Goal: Task Accomplishment & Management: Manage account settings

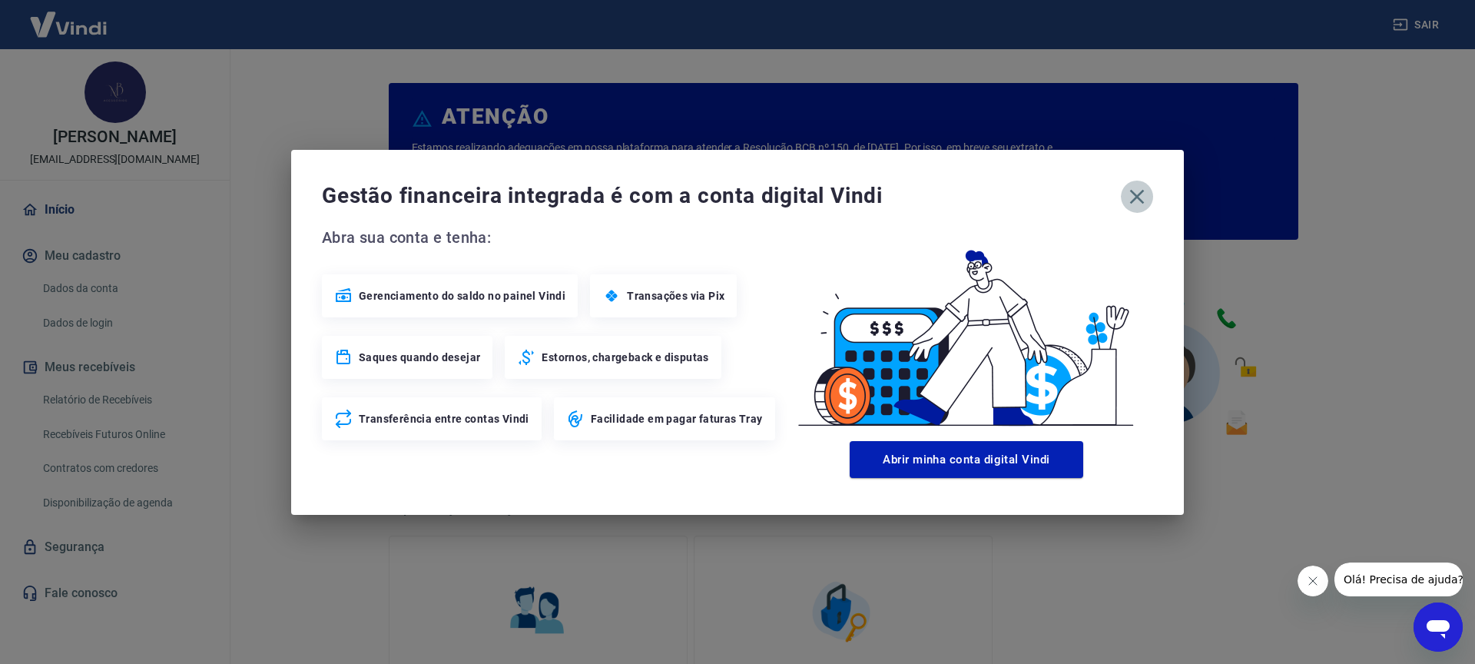
click at [1134, 194] on icon "button" at bounding box center [1137, 196] width 15 height 15
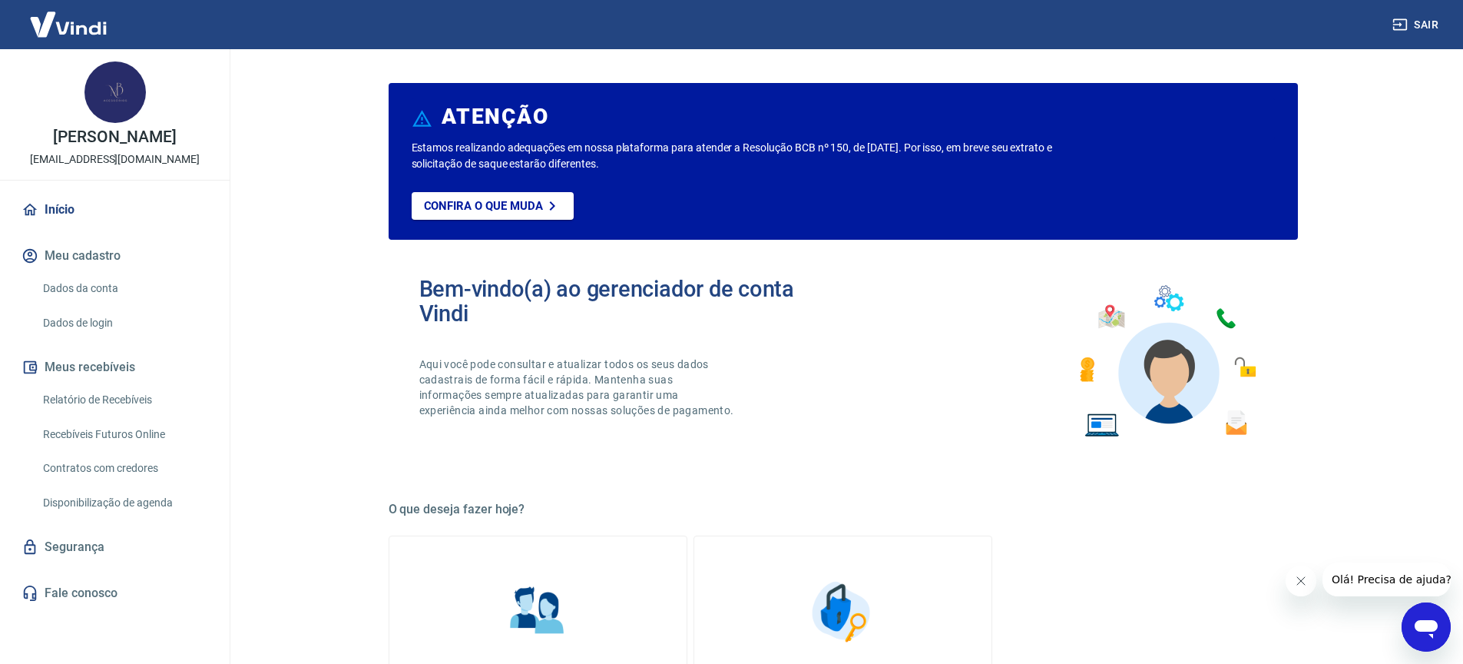
click at [98, 281] on link "Dados da conta" at bounding box center [124, 288] width 174 height 31
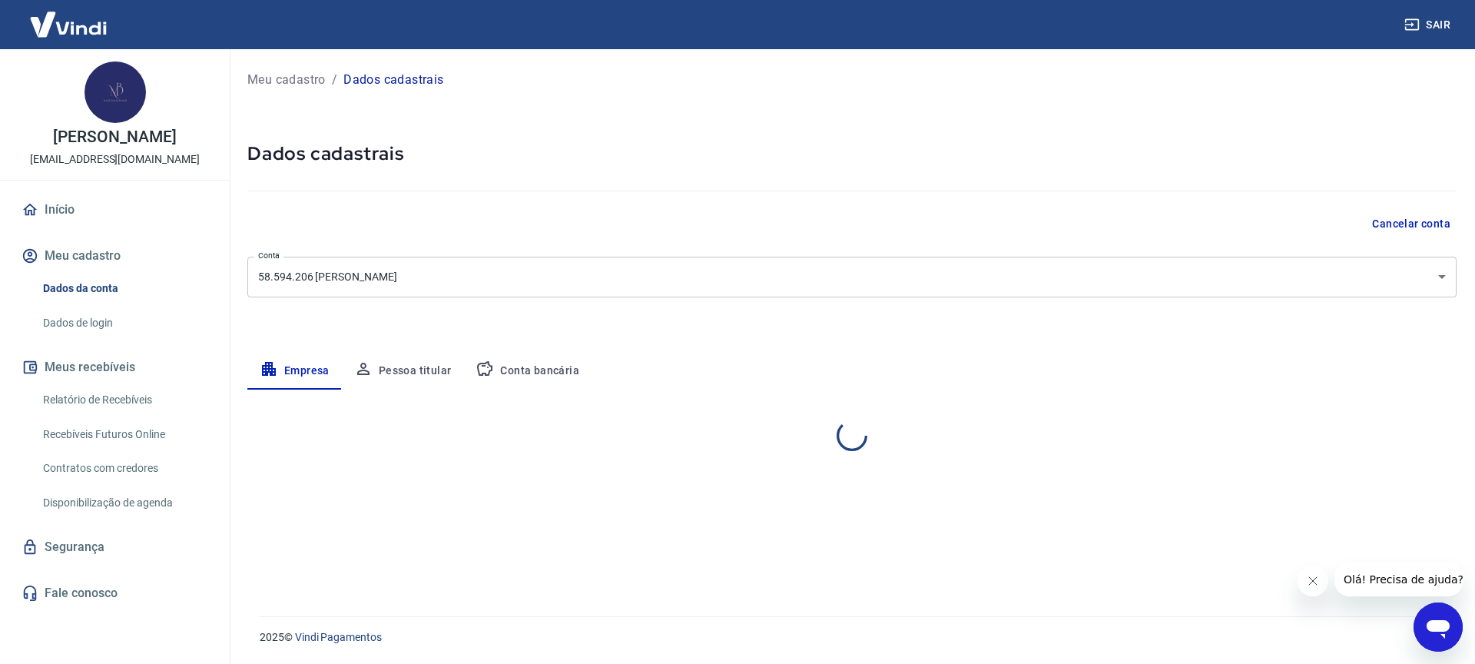
select select "RS"
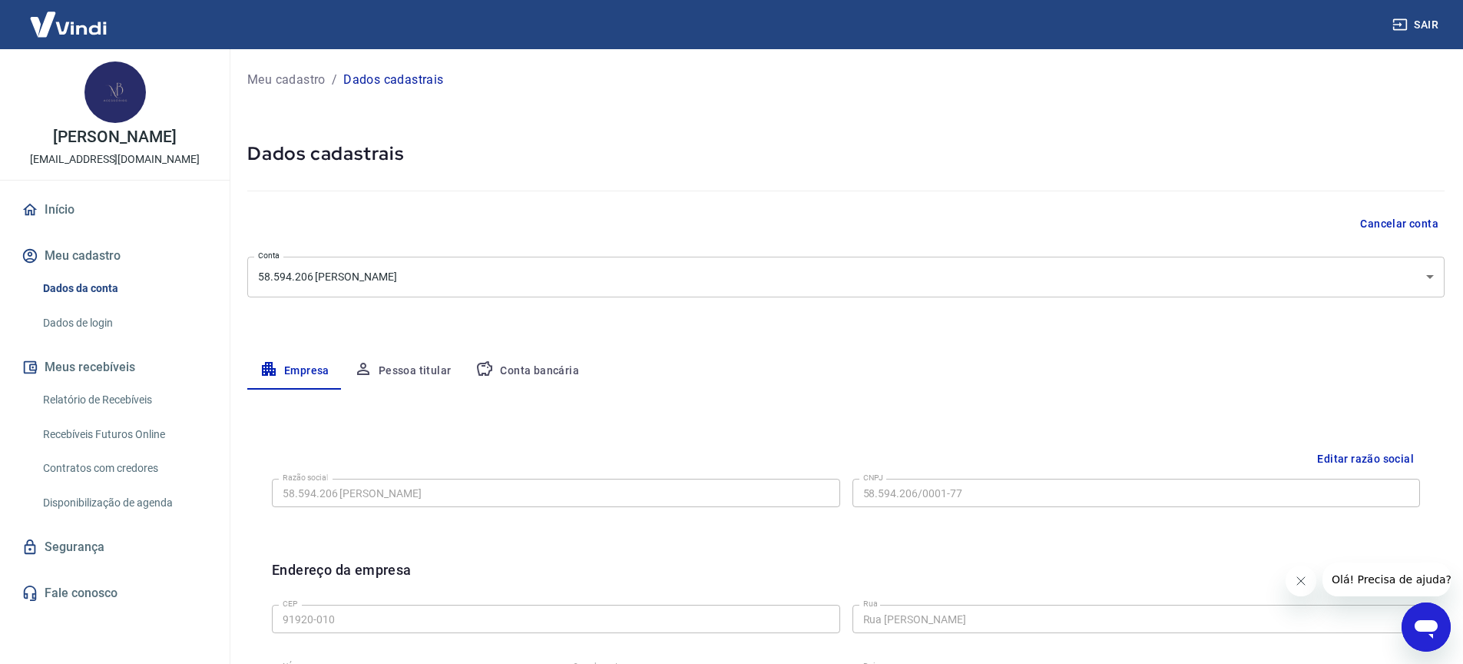
click at [412, 369] on button "Pessoa titular" at bounding box center [403, 371] width 122 height 37
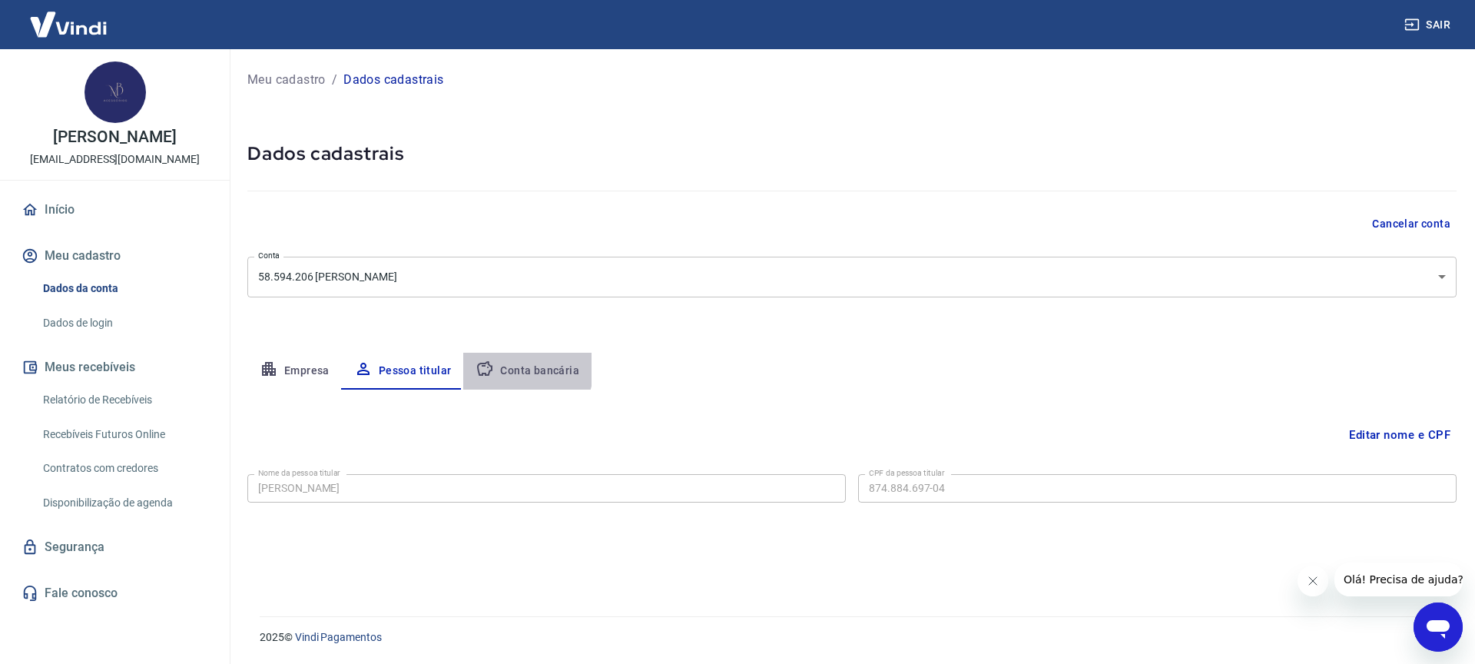
click at [516, 368] on button "Conta bancária" at bounding box center [527, 371] width 128 height 37
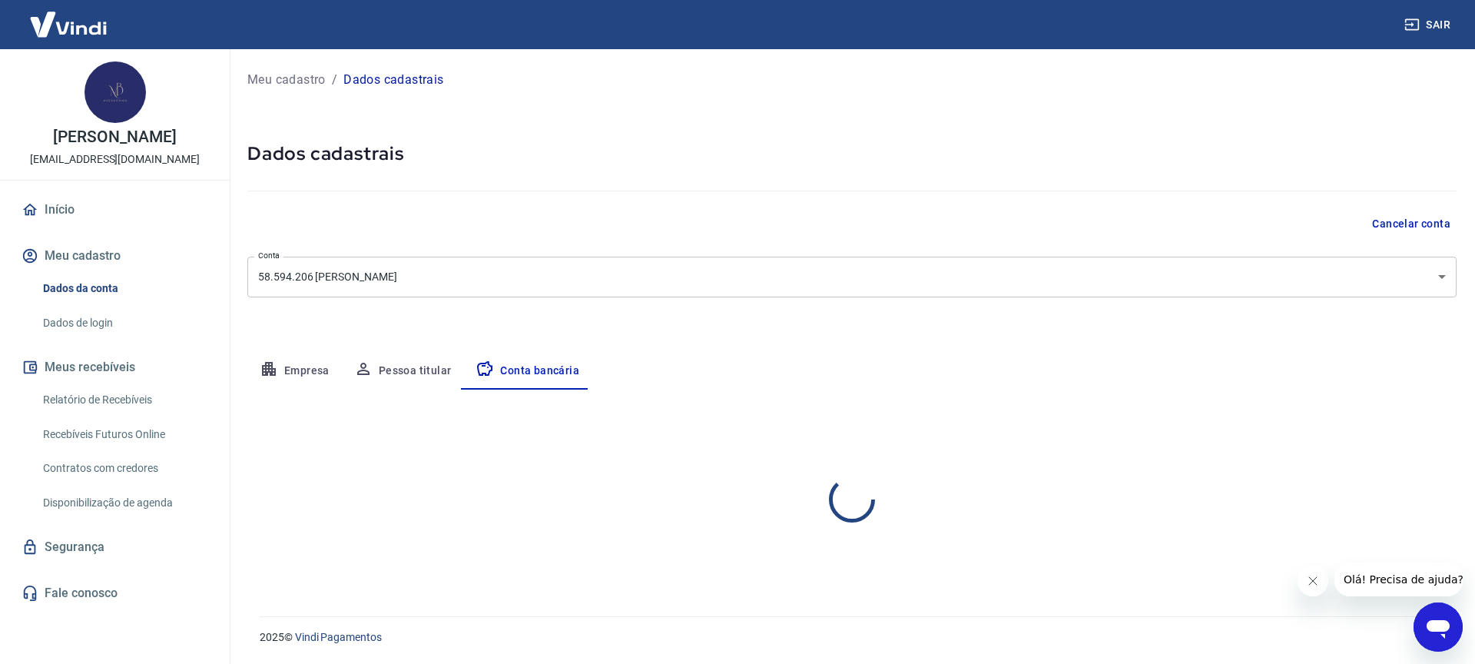
select select "1"
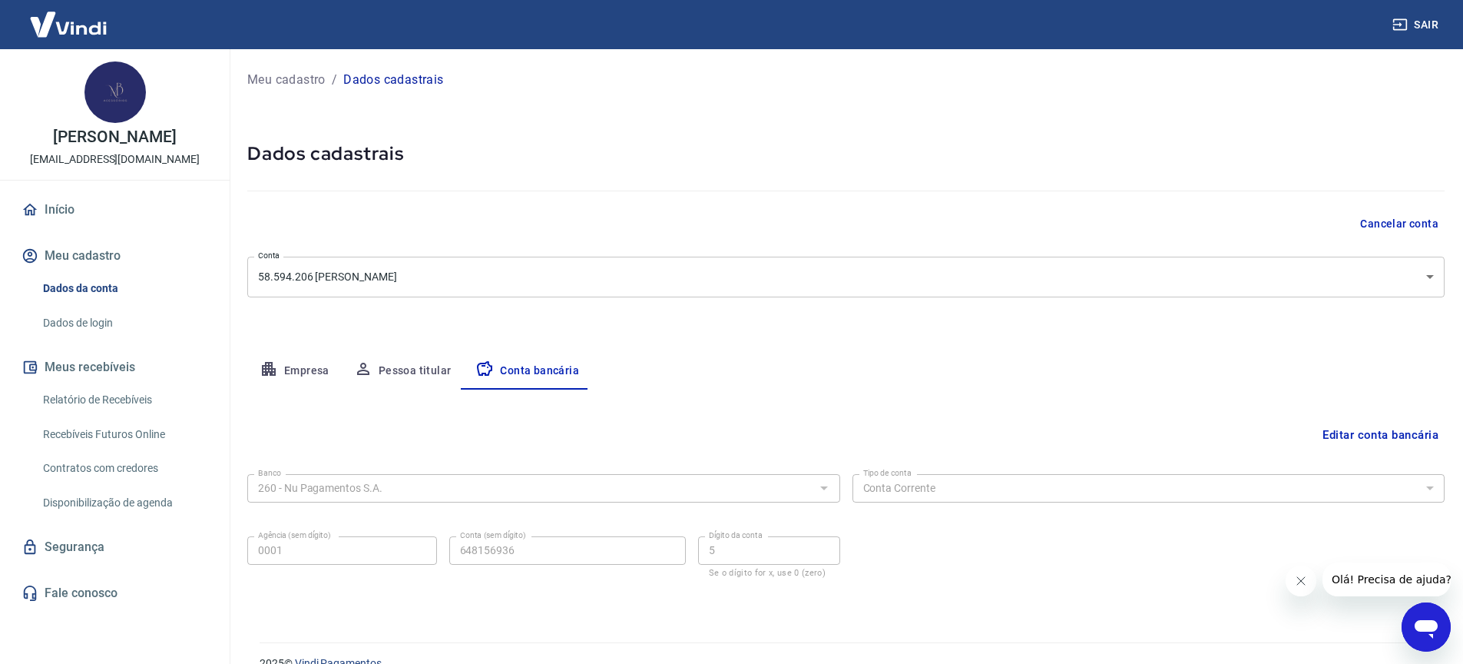
scroll to position [26, 0]
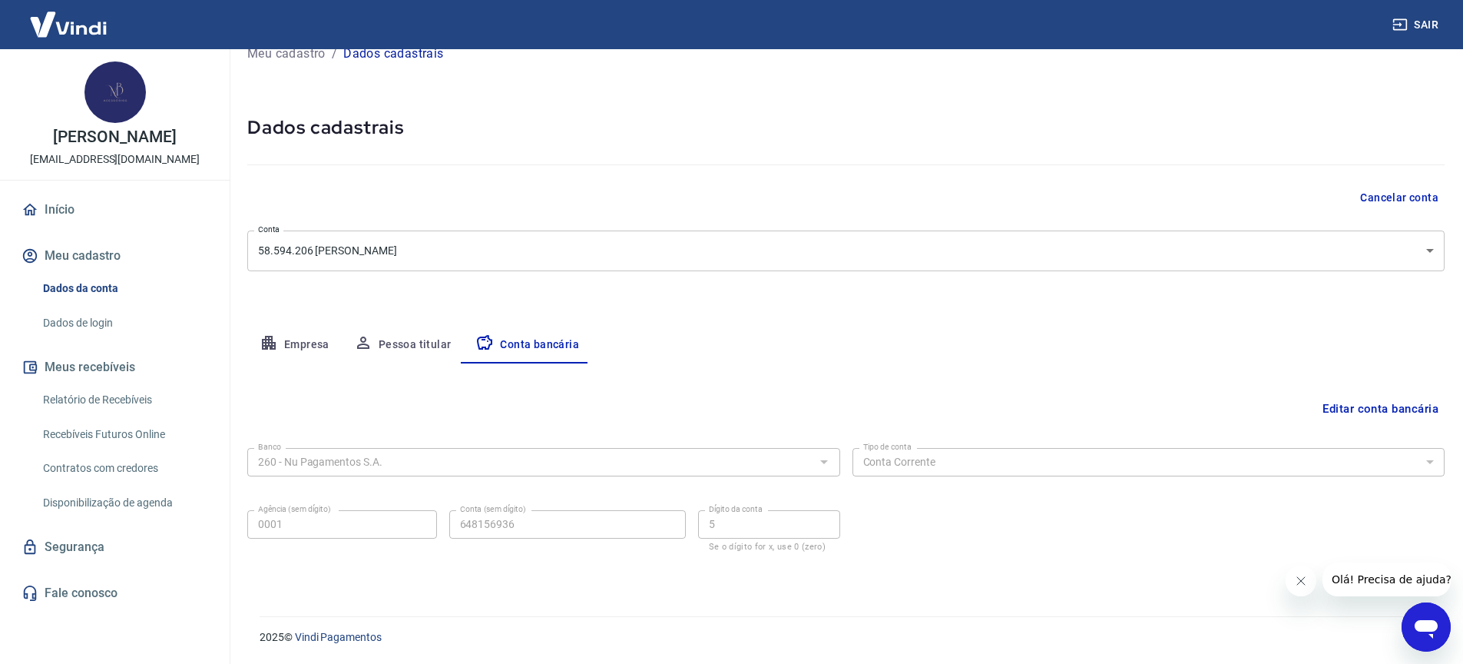
click at [140, 399] on link "Relatório de Recebíveis" at bounding box center [124, 399] width 174 height 31
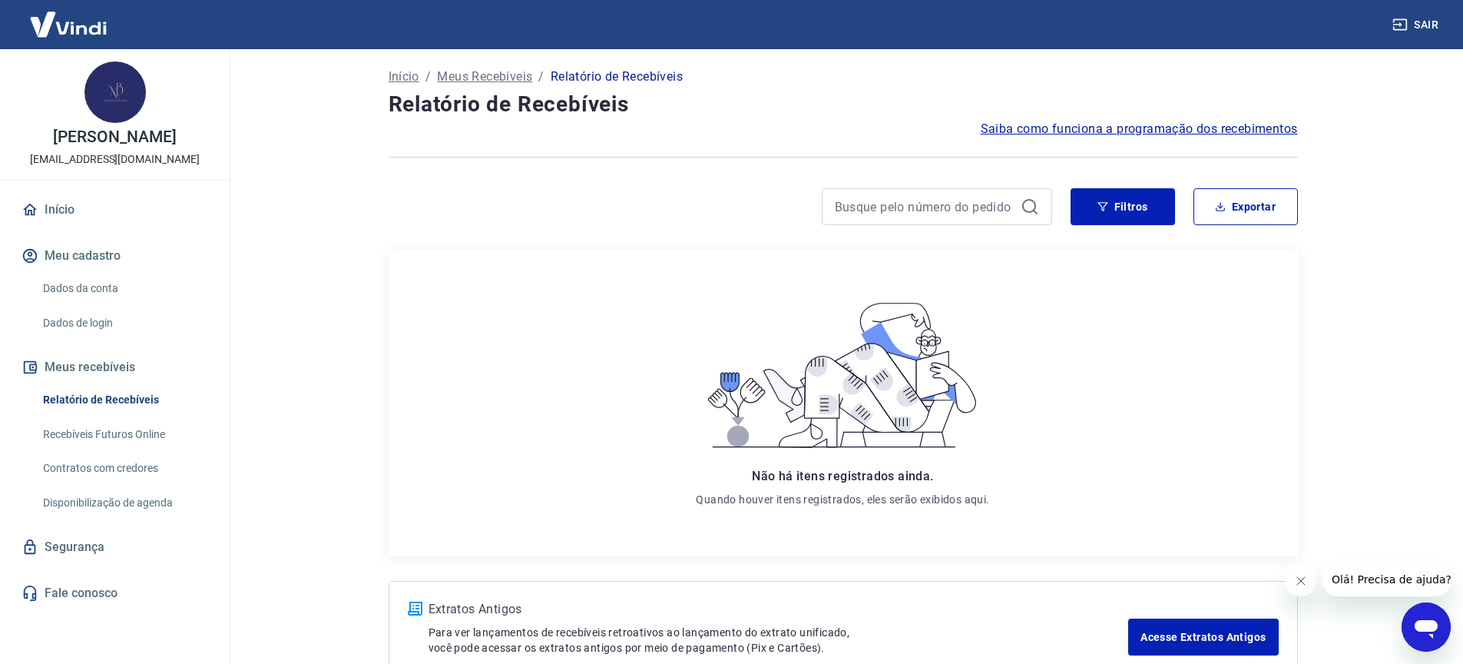
scroll to position [99, 0]
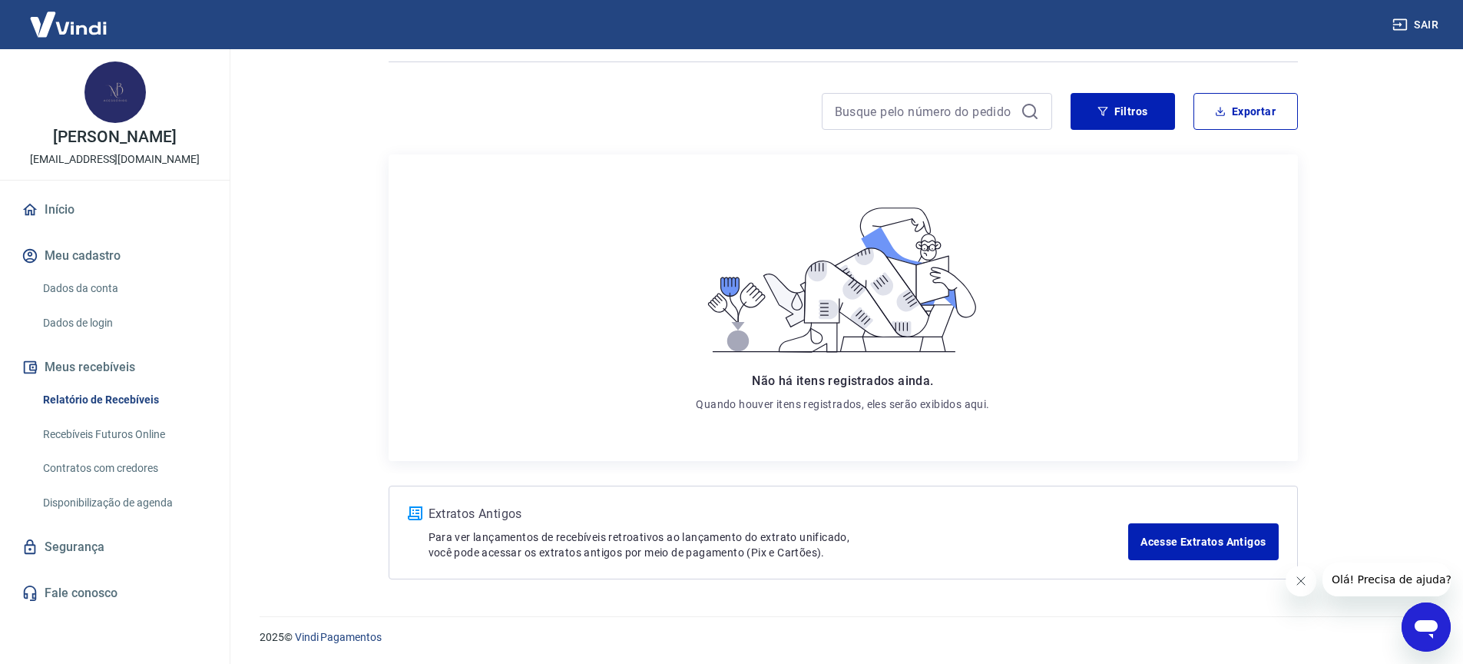
click at [74, 200] on link "Início" at bounding box center [114, 210] width 193 height 34
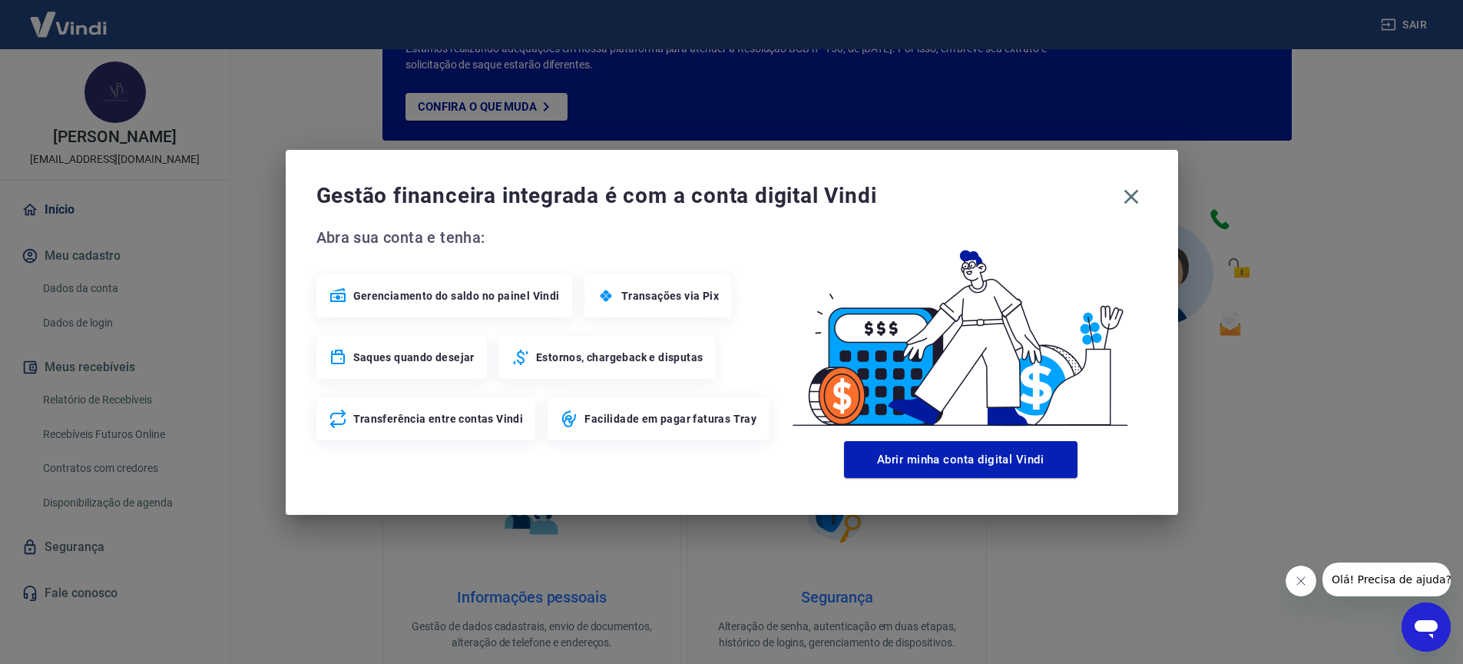
scroll to position [693, 0]
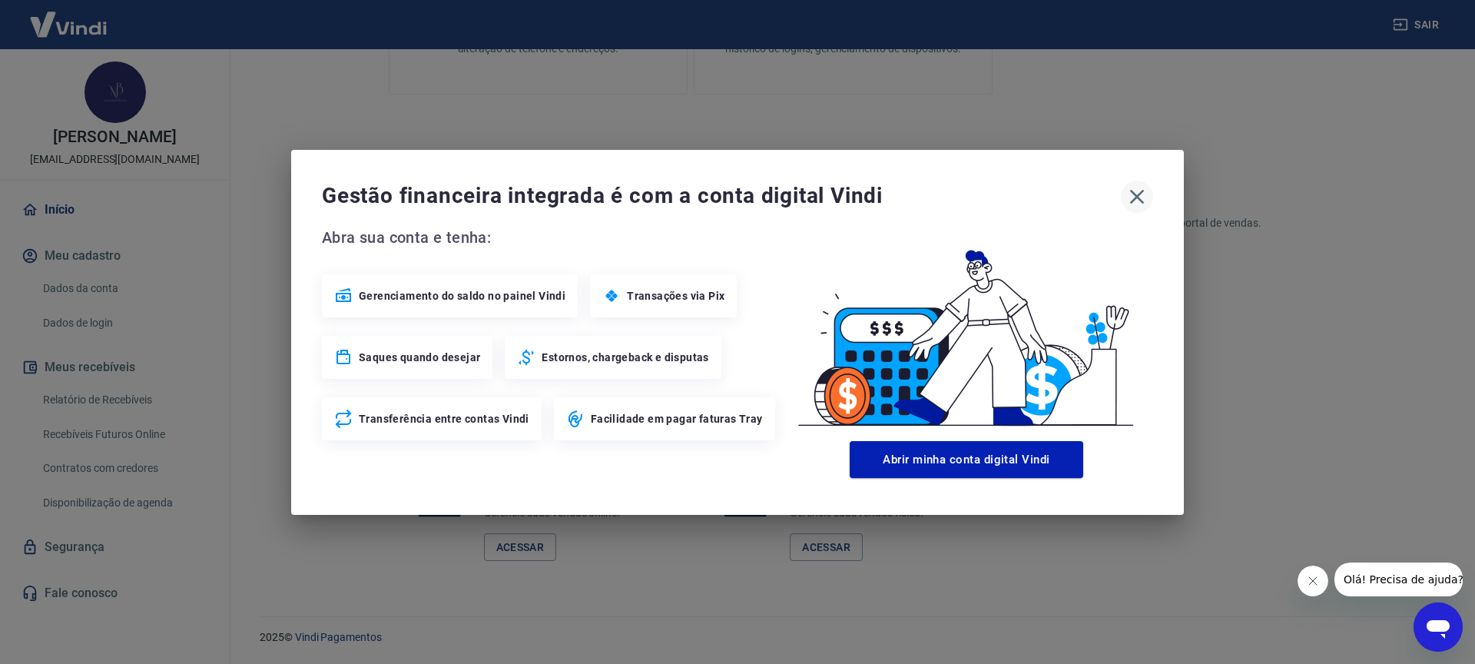
click at [1144, 194] on icon "button" at bounding box center [1136, 196] width 25 height 25
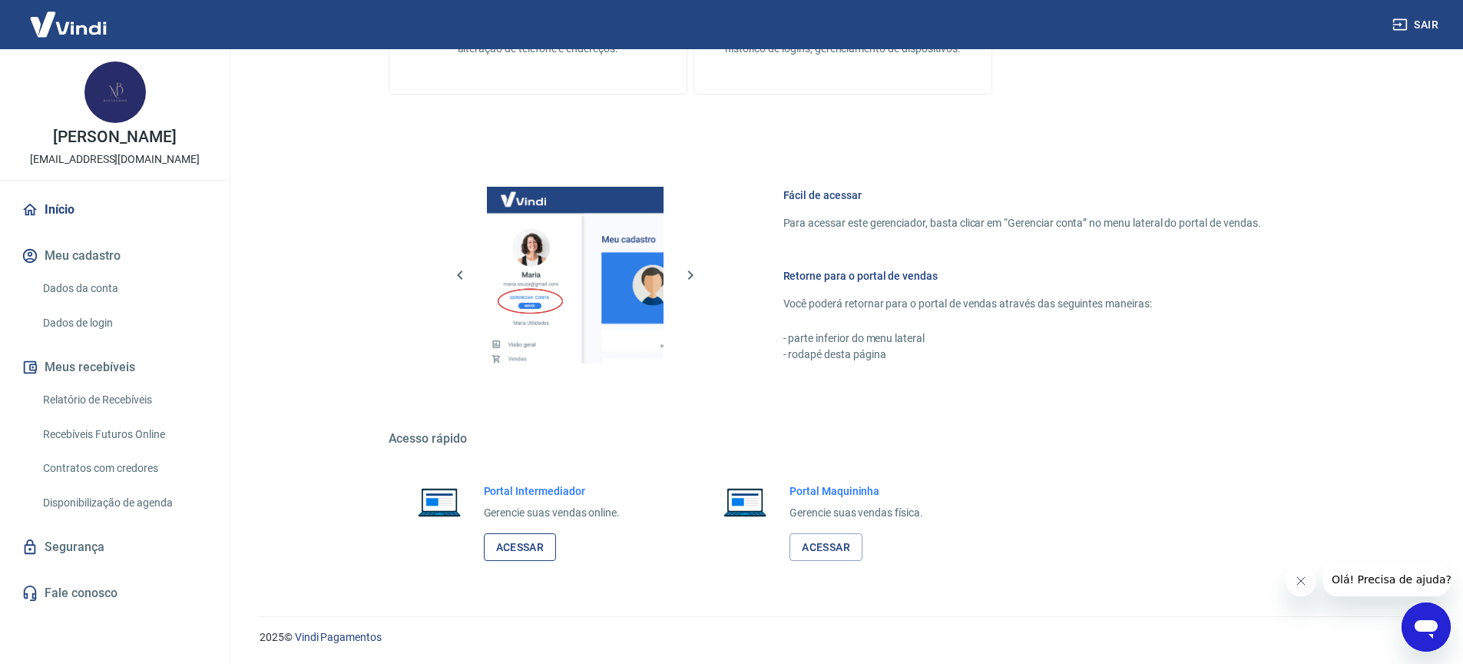
click at [523, 551] on link "Acessar" at bounding box center [520, 547] width 73 height 28
